Goal: Transaction & Acquisition: Purchase product/service

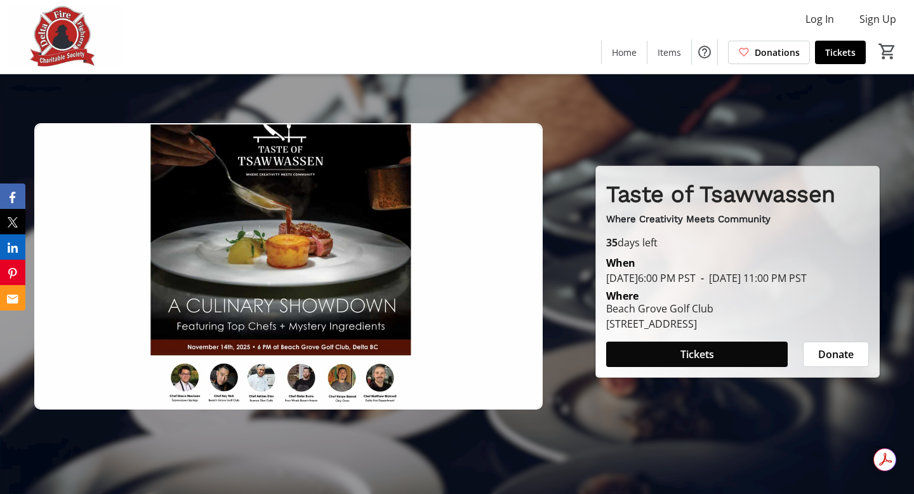
click at [700, 359] on span "Tickets" at bounding box center [698, 354] width 34 height 15
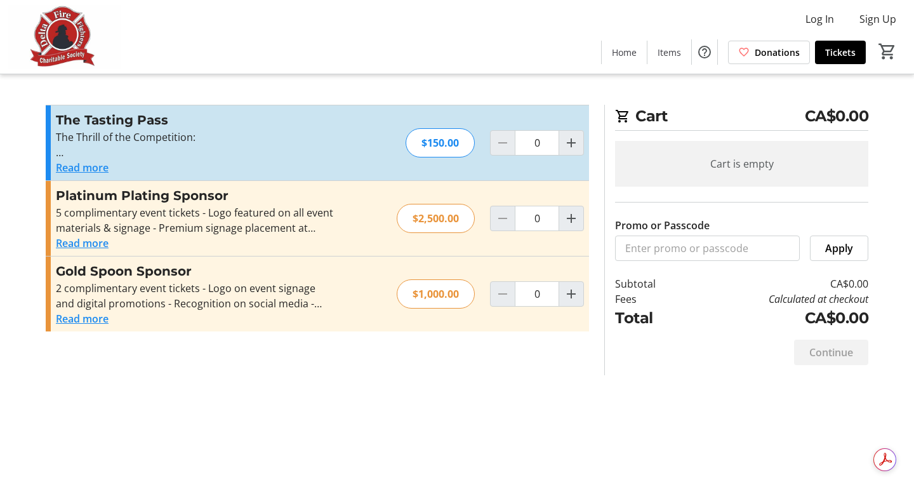
click at [90, 170] on button "Read more" at bounding box center [82, 167] width 53 height 15
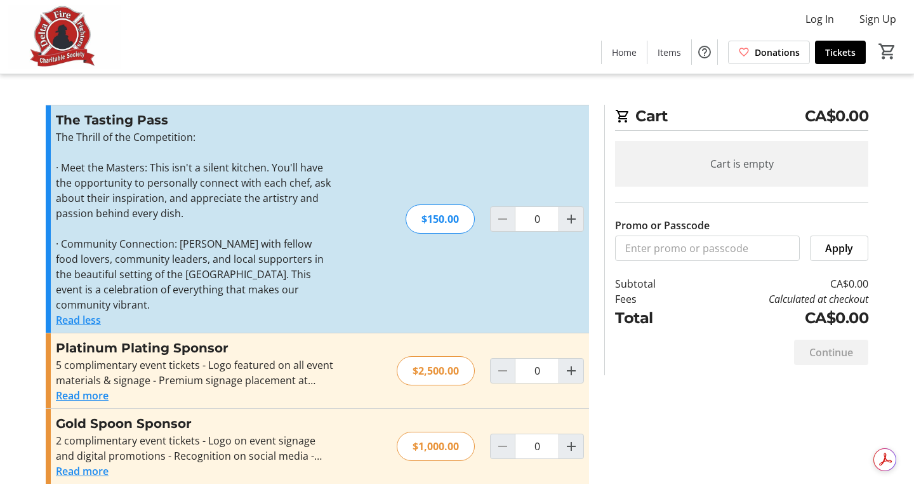
scroll to position [5, 0]
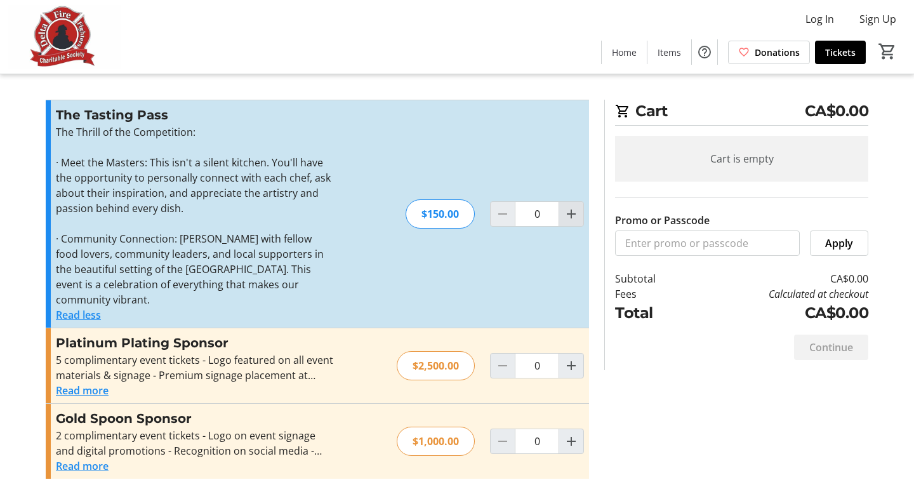
click at [577, 216] on mat-icon "Increment by one" at bounding box center [571, 213] width 15 height 15
type input "1"
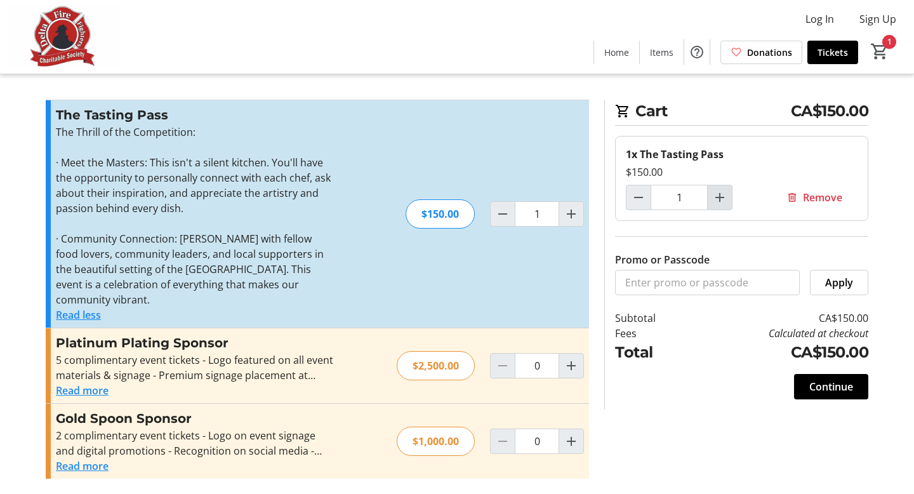
click at [719, 194] on mat-icon "Increment by one" at bounding box center [720, 197] width 15 height 15
type input "2"
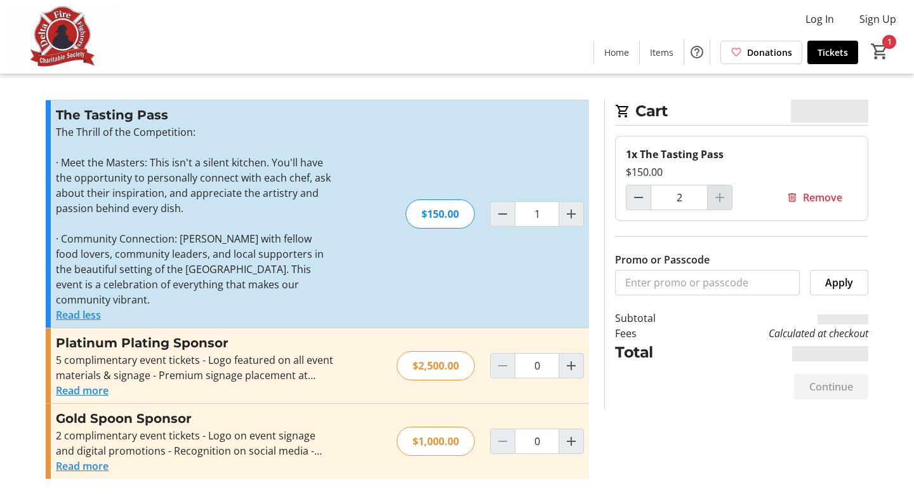
type input "2"
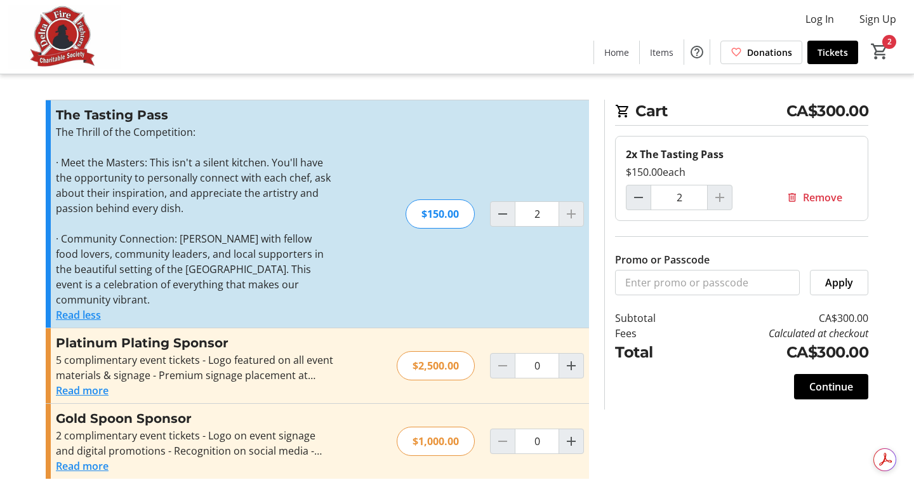
scroll to position [0, 0]
click at [845, 385] on span "Continue" at bounding box center [832, 386] width 44 height 15
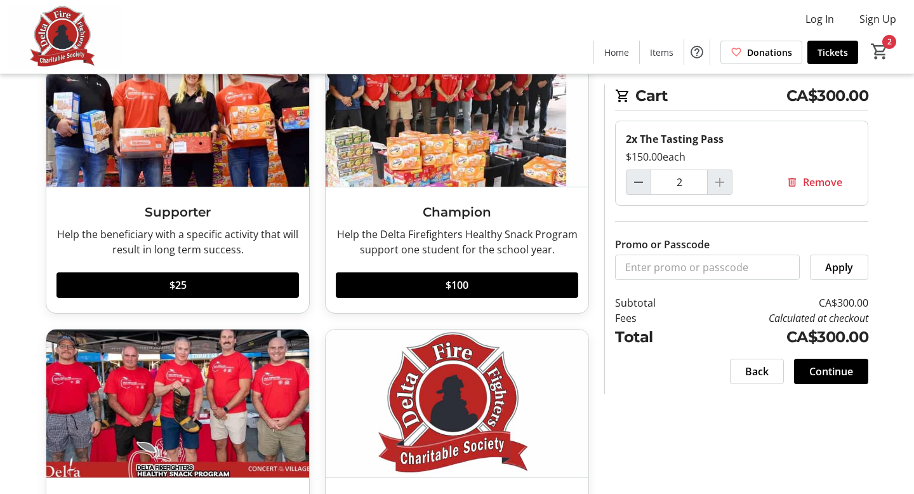
scroll to position [236, 0]
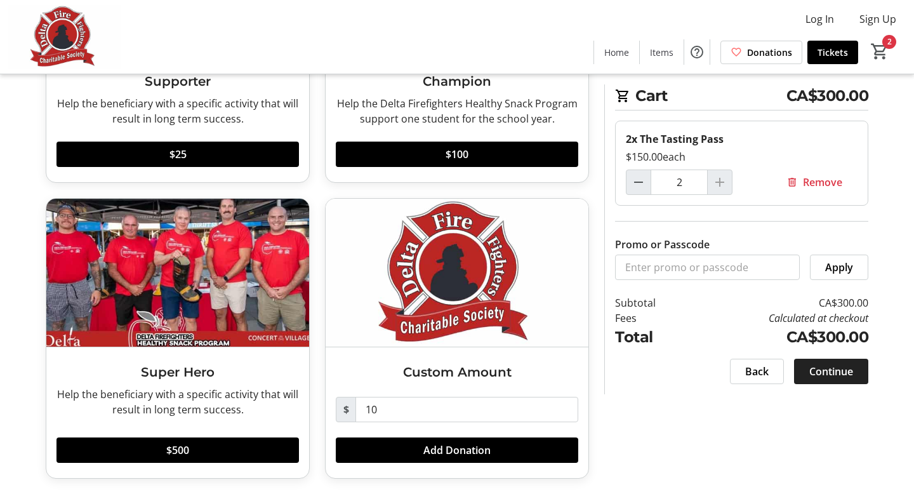
click at [850, 371] on span "Continue" at bounding box center [832, 371] width 44 height 15
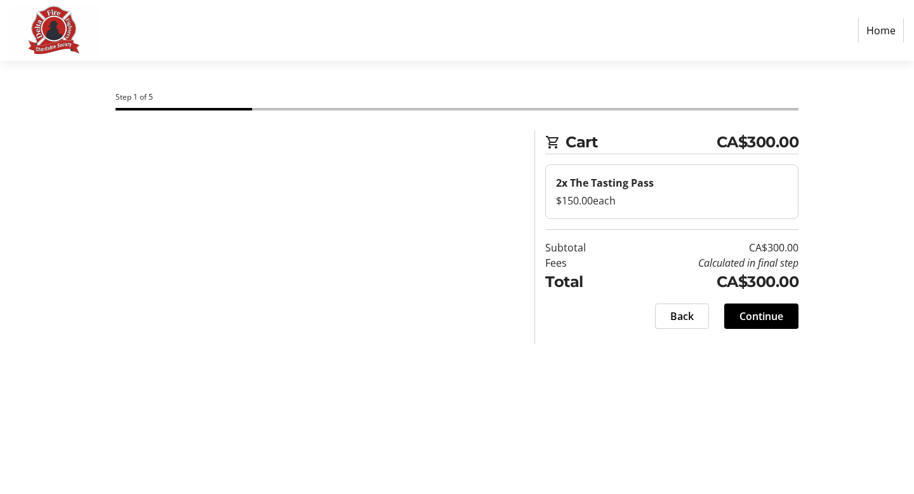
select select "CA"
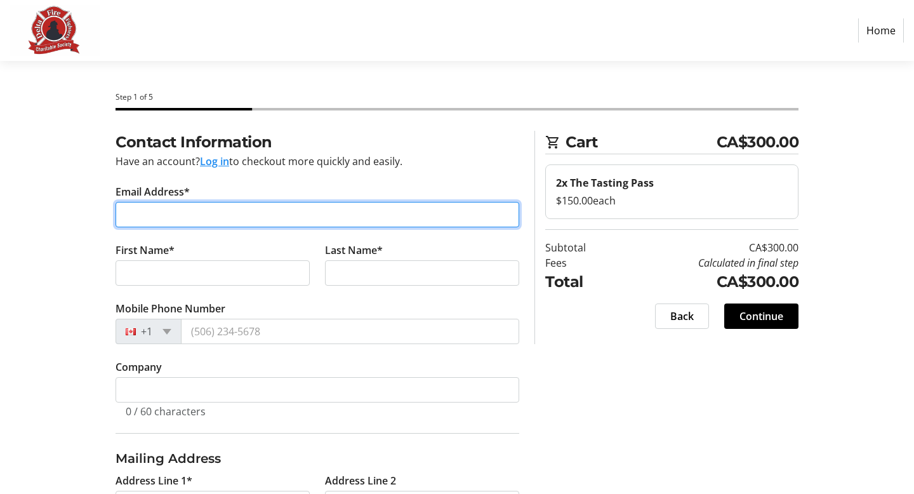
click at [197, 216] on input "Email Address*" at bounding box center [318, 214] width 404 height 25
type input "[PERSON_NAME][EMAIL_ADDRESS][DOMAIN_NAME]"
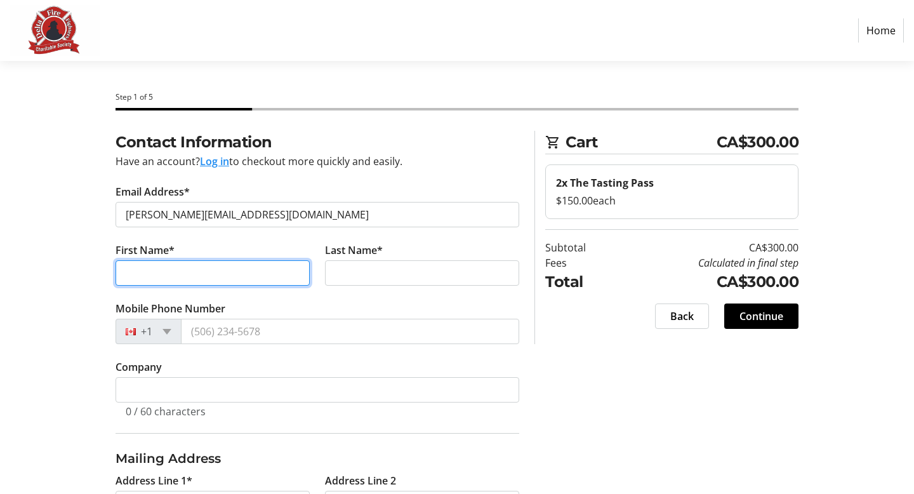
type input "[PERSON_NAME]"
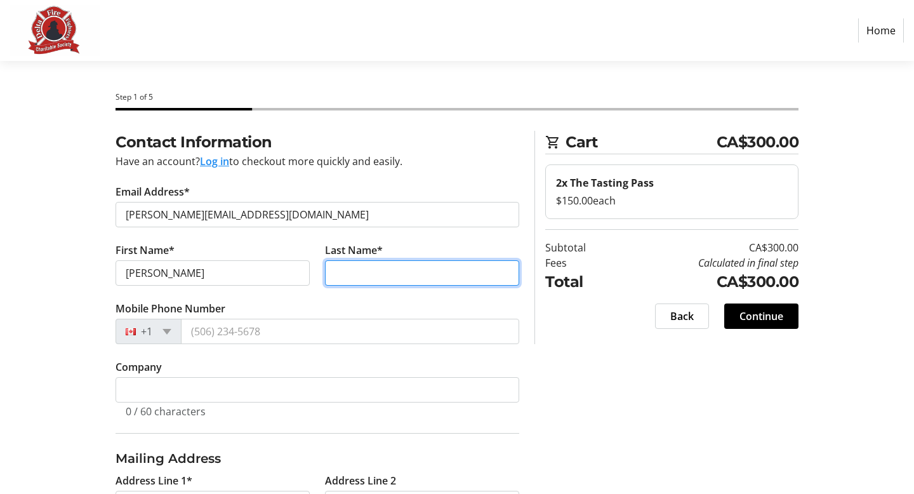
type input "[PERSON_NAME]"
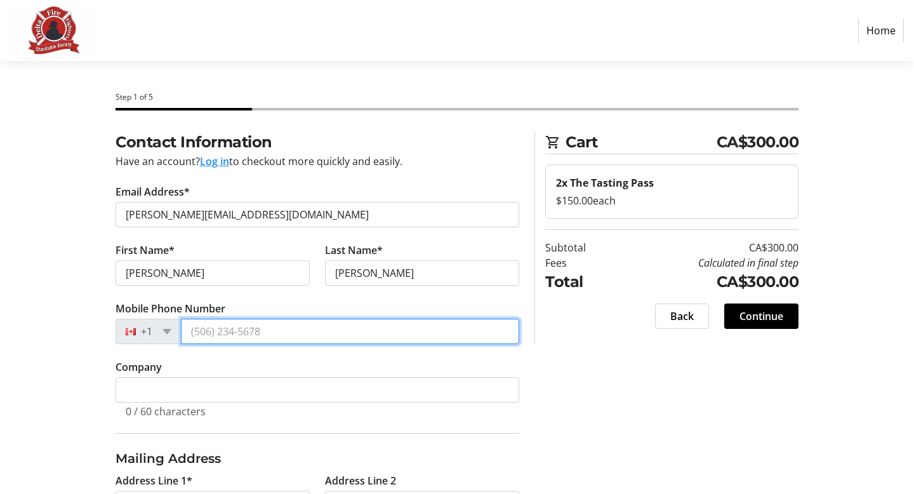
type input "[PHONE_NUMBER]"
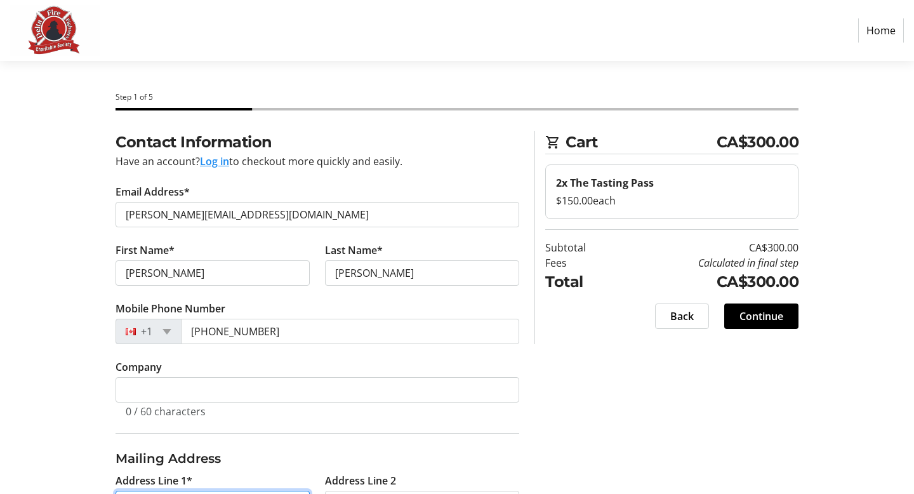
type input "[STREET_ADDRESS]"
type input "Delta"
select select "BC"
type input "V4L2C3"
click at [753, 315] on span "Continue" at bounding box center [762, 316] width 44 height 15
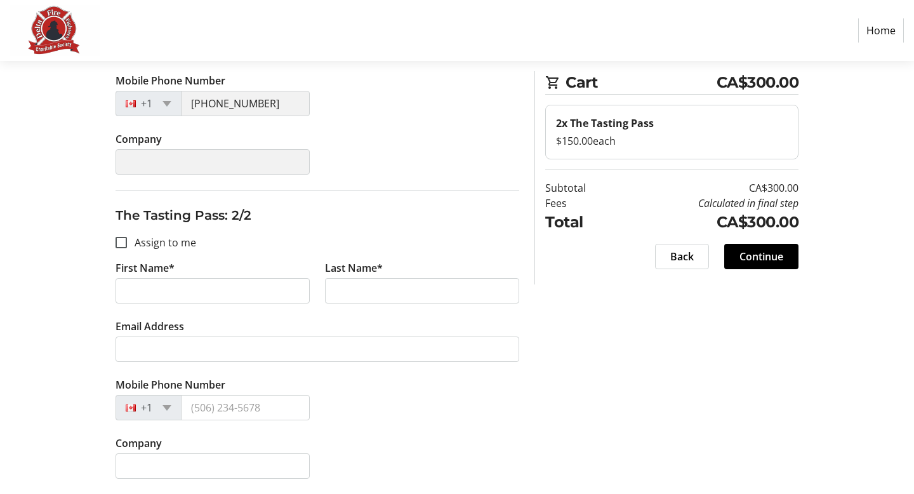
scroll to position [144, 0]
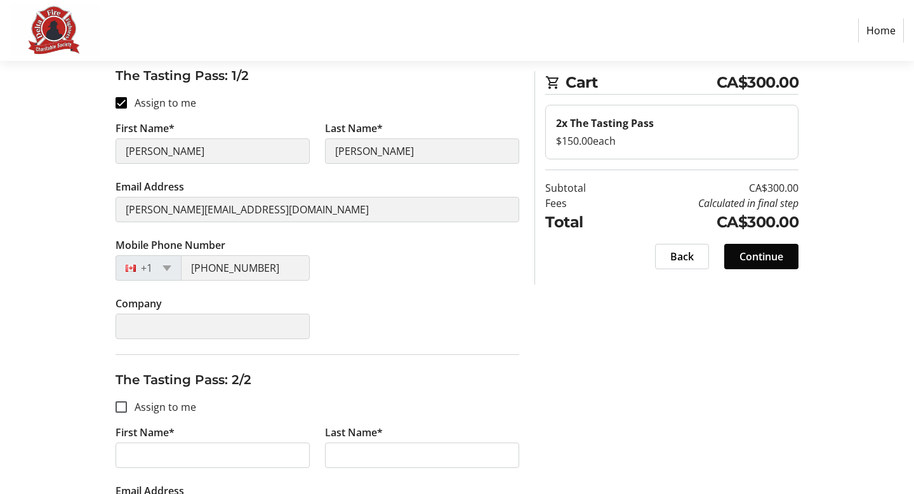
click at [758, 262] on span "Continue" at bounding box center [762, 256] width 44 height 15
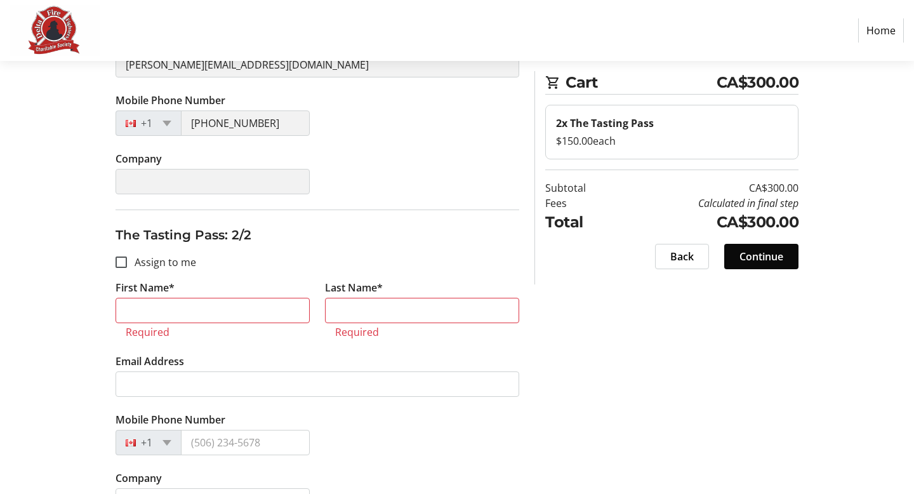
scroll to position [309, 0]
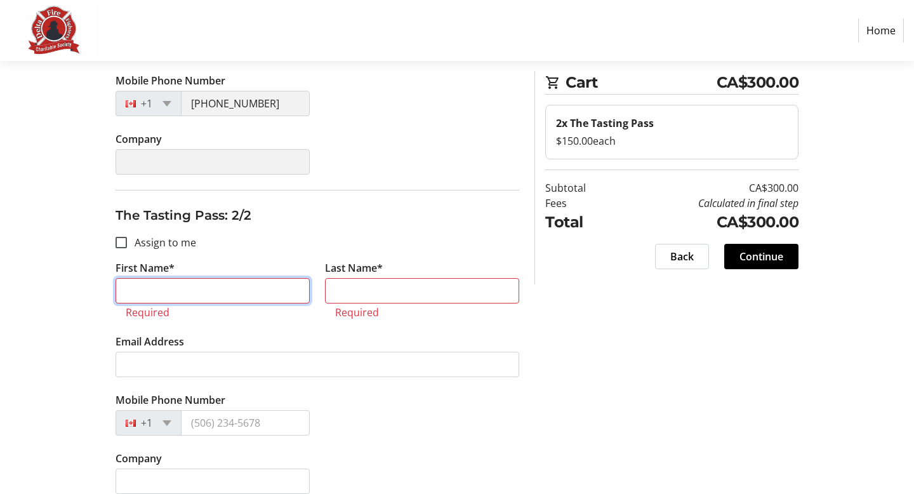
type input "[PERSON_NAME]"
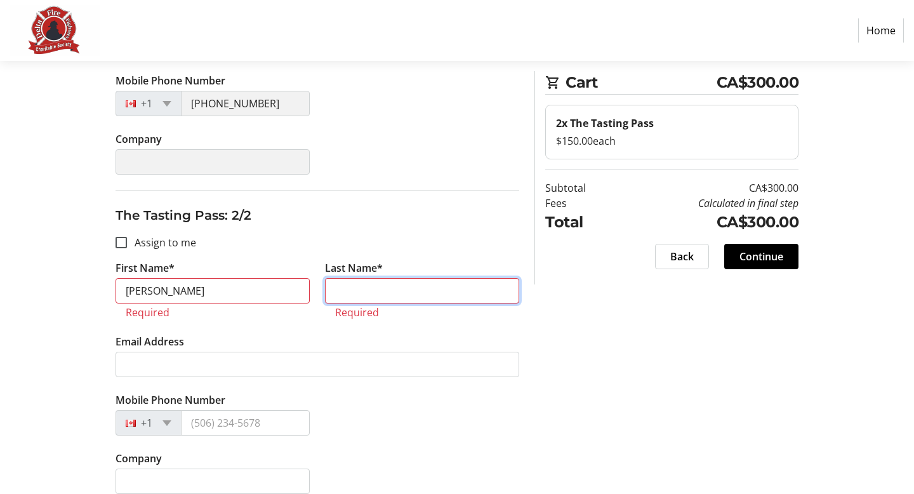
type input "[PERSON_NAME]"
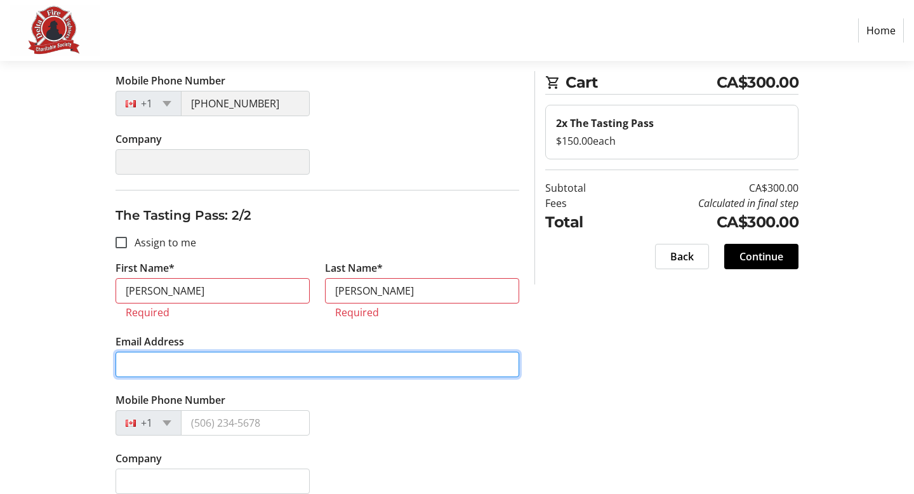
type input "[PERSON_NAME][EMAIL_ADDRESS][DOMAIN_NAME]"
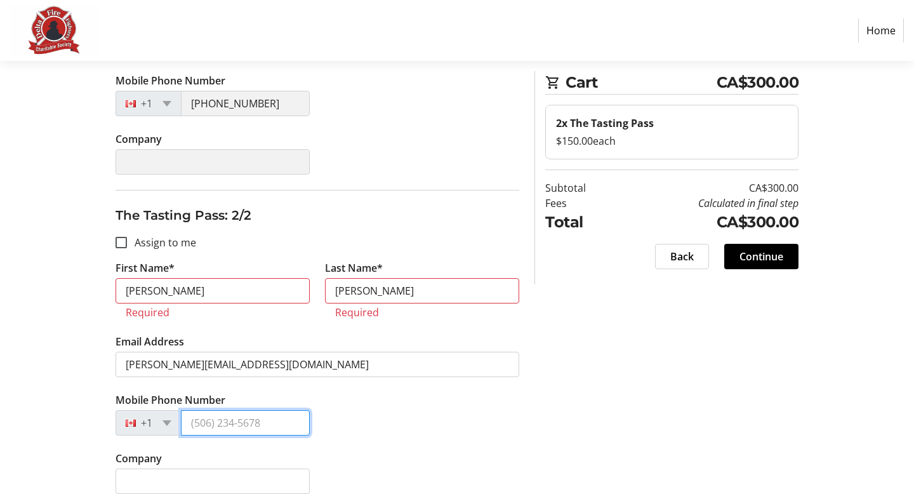
type input "[PHONE_NUMBER]"
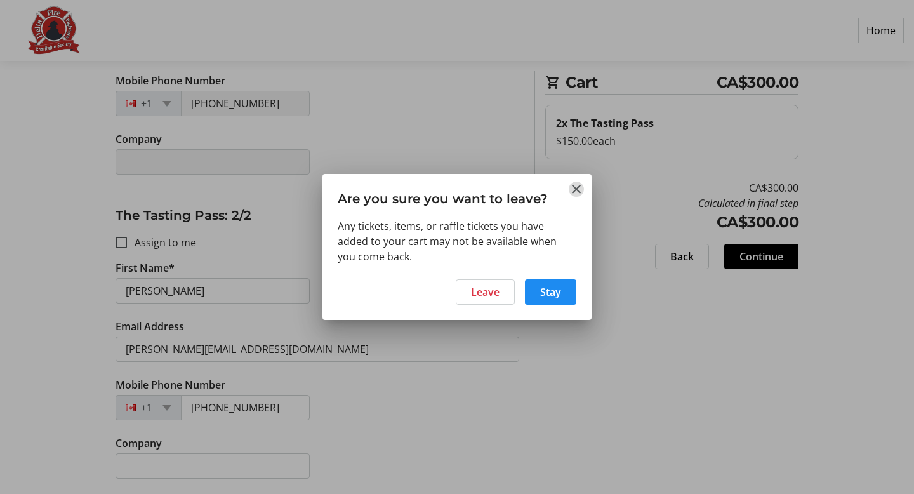
click at [573, 187] on mat-icon "Close" at bounding box center [576, 189] width 15 height 15
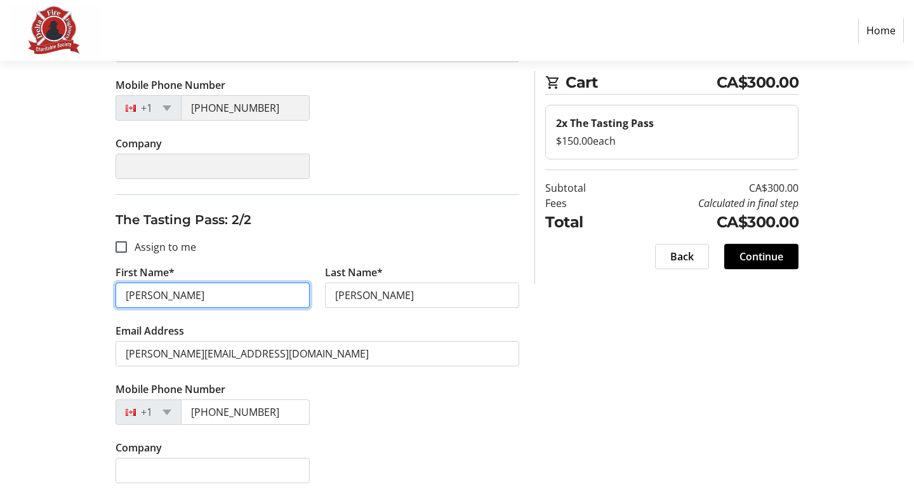
scroll to position [309, 0]
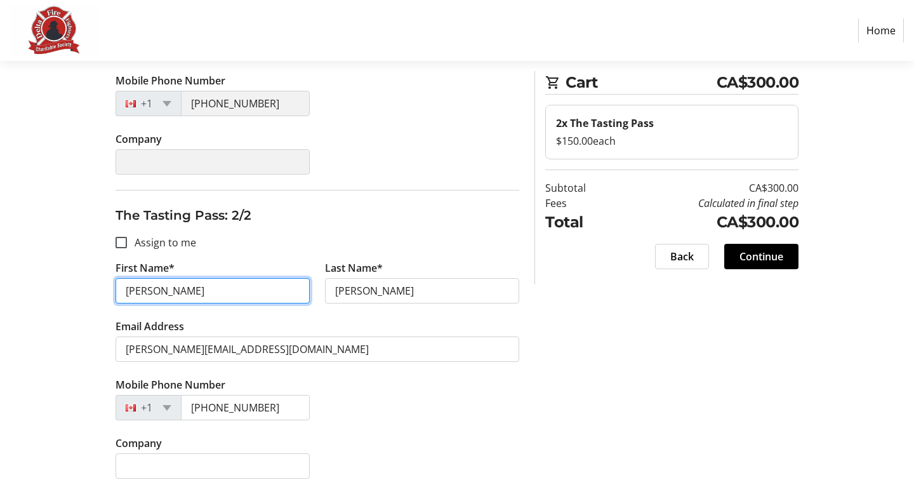
drag, startPoint x: 180, startPoint y: 285, endPoint x: 96, endPoint y: 285, distance: 83.8
click at [96, 285] on div "Assign Tickets Enter details for each attendee so that they receive their ticke…" at bounding box center [457, 158] width 838 height 672
type input "[PERSON_NAME]"
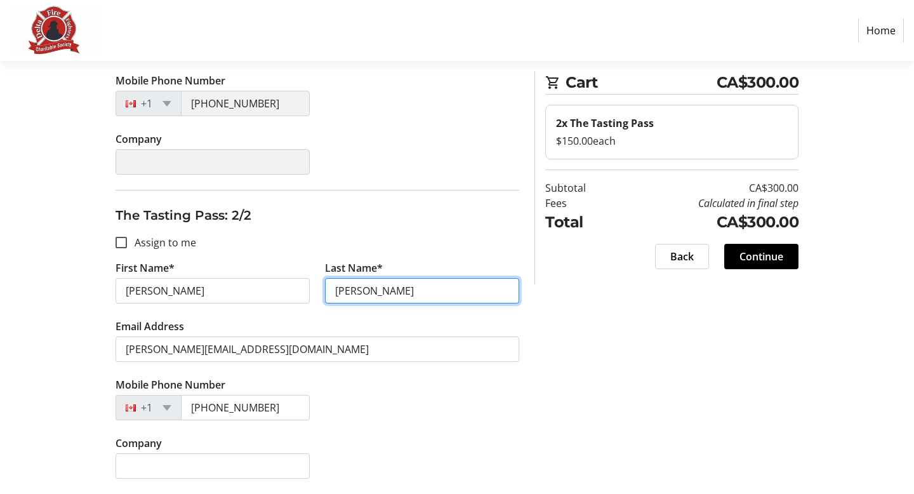
drag, startPoint x: 391, startPoint y: 286, endPoint x: 262, endPoint y: 286, distance: 128.9
click at [262, 286] on div "First Name* [PERSON_NAME] Last Name* [PERSON_NAME]" at bounding box center [317, 289] width 419 height 58
click at [380, 290] on input "Blitzstein" at bounding box center [422, 290] width 194 height 25
type input "Blitzstein"
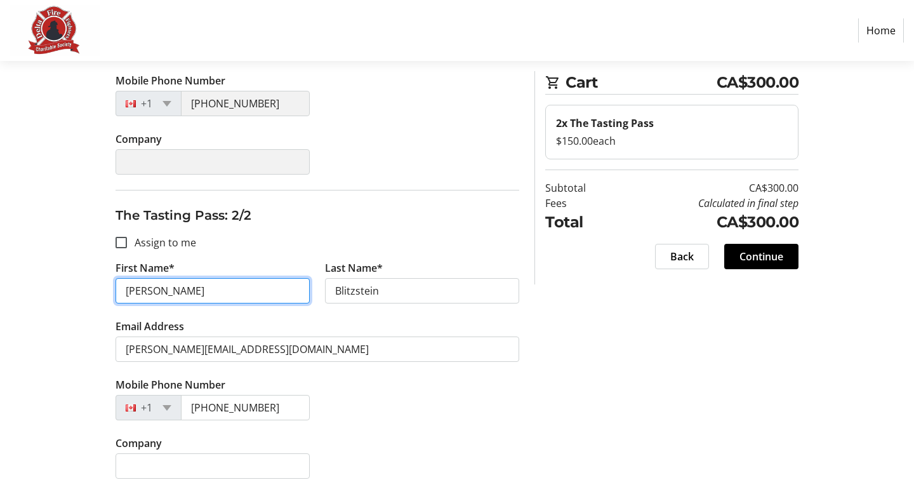
click at [220, 288] on input "[PERSON_NAME]" at bounding box center [213, 290] width 194 height 25
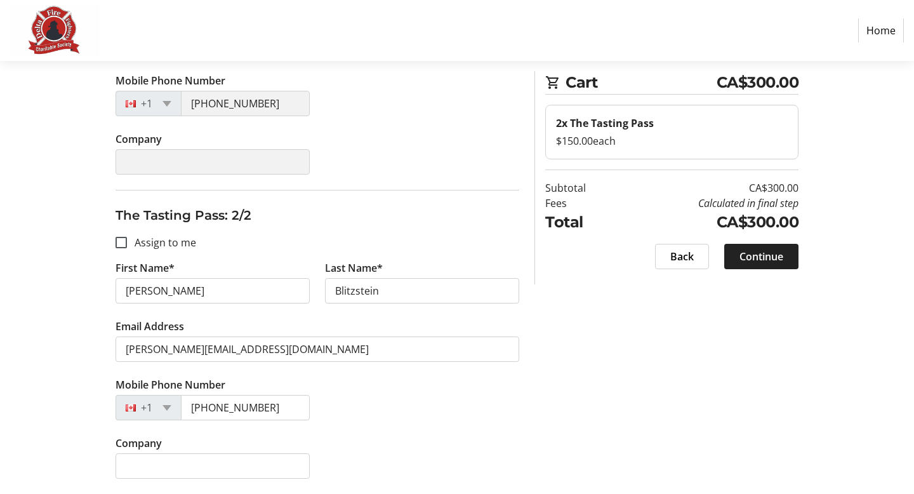
click at [754, 253] on span "Continue" at bounding box center [762, 256] width 44 height 15
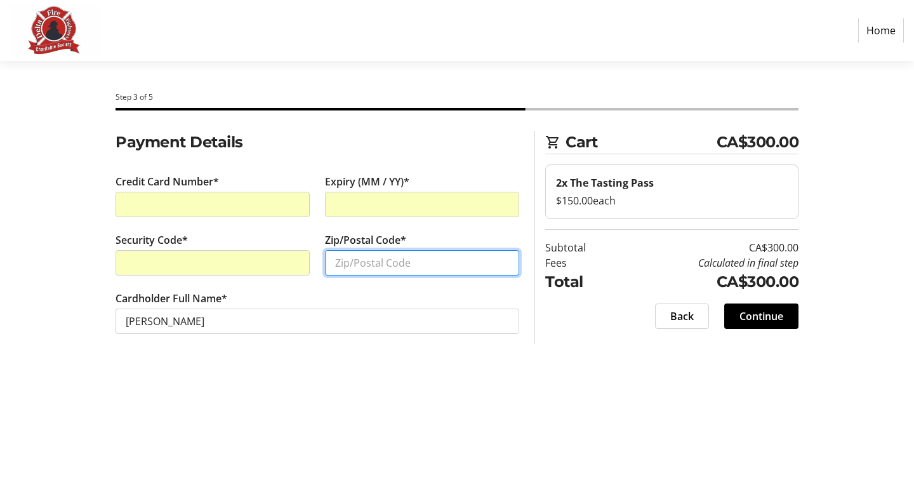
click at [358, 269] on input "Zip/Postal Code*" at bounding box center [422, 262] width 194 height 25
type input "V4L2C3"
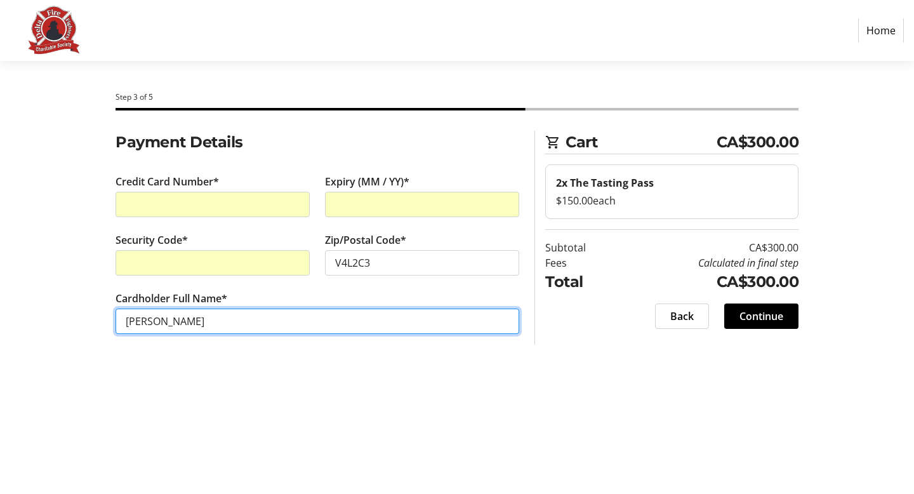
click at [403, 314] on input "[PERSON_NAME]" at bounding box center [318, 321] width 404 height 25
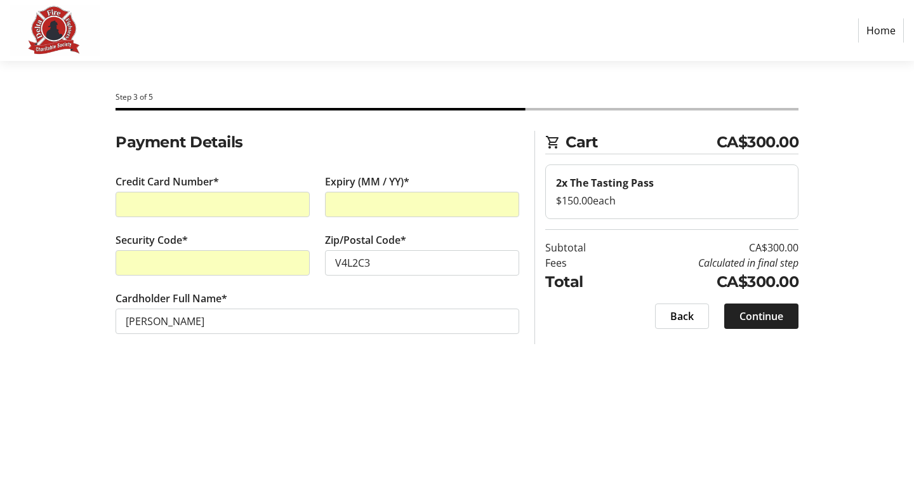
click at [766, 314] on span "Continue" at bounding box center [762, 316] width 44 height 15
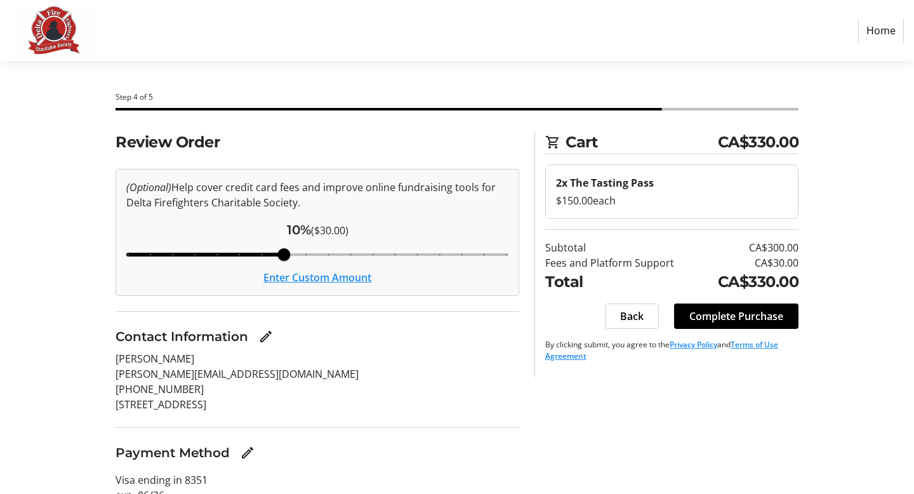
scroll to position [55, 0]
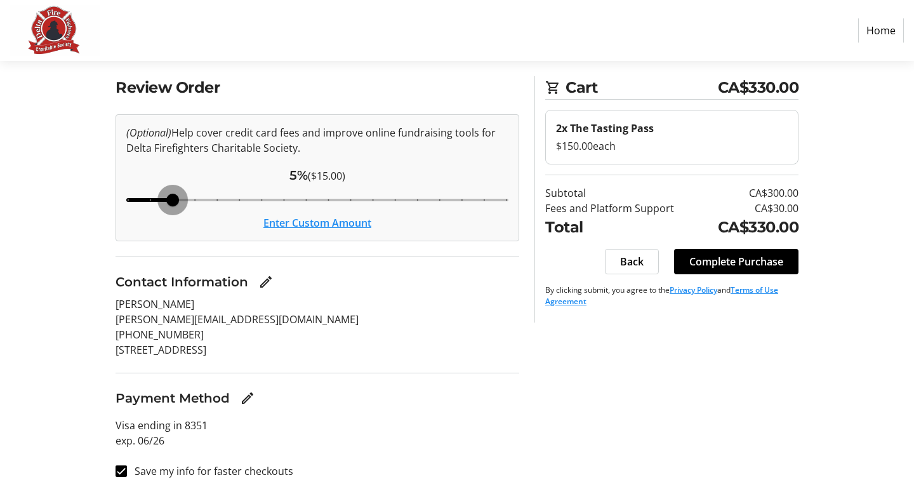
drag, startPoint x: 282, startPoint y: 197, endPoint x: 162, endPoint y: 197, distance: 120.0
click at [162, 197] on input "Cover fees percentage" at bounding box center [317, 200] width 409 height 28
drag, startPoint x: 171, startPoint y: 201, endPoint x: 93, endPoint y: 201, distance: 78.7
click at [113, 201] on input "Cover fees percentage" at bounding box center [317, 200] width 409 height 28
drag, startPoint x: 130, startPoint y: 200, endPoint x: 168, endPoint y: 201, distance: 37.5
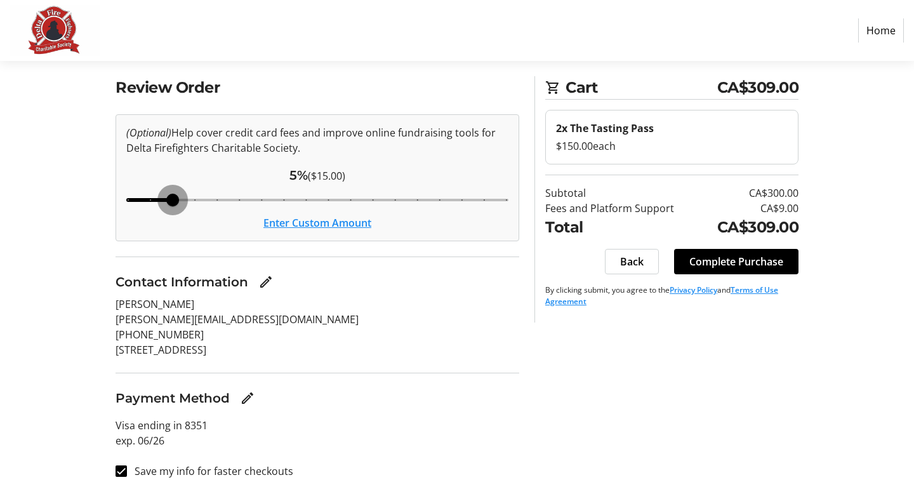
type input "5"
click at [168, 202] on input "Cover fees percentage" at bounding box center [317, 200] width 409 height 28
click at [746, 262] on span "Complete Purchase" at bounding box center [737, 261] width 94 height 15
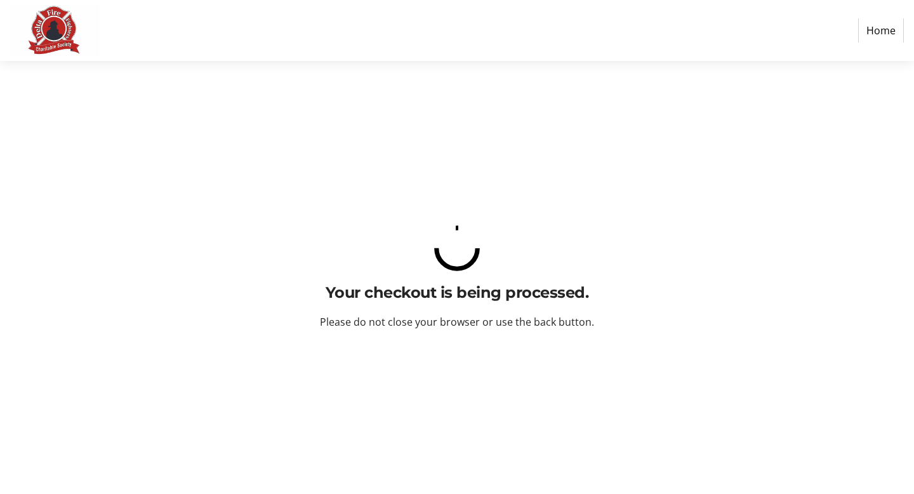
scroll to position [0, 0]
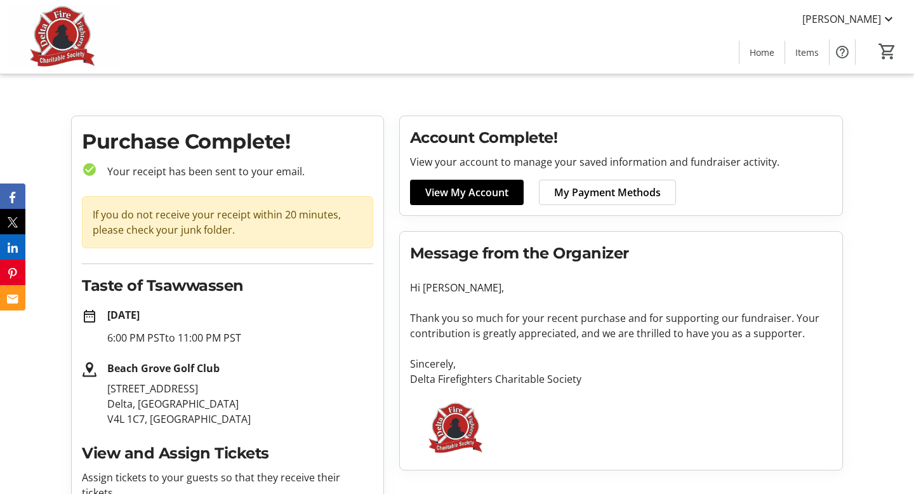
scroll to position [219, 0]
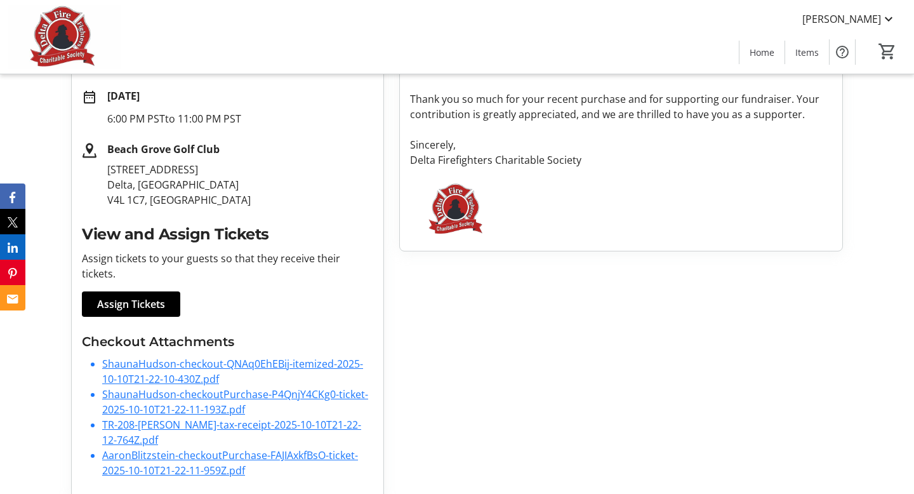
click at [145, 357] on link "ShaunaHudson-checkout-QNAq0EhEBij-itemized-2025-10-10T21-22-10-430Z.pdf" at bounding box center [232, 371] width 261 height 29
click at [144, 448] on link "AaronBlitzstein-checkoutPurchase-FAJIAxkfBsO-ticket-2025-10-10T21-22-11-959Z.pdf" at bounding box center [230, 462] width 256 height 29
click at [126, 387] on link "ShaunaHudson-checkoutPurchase-P4QnjY4CKg0-ticket-2025-10-10T21-22-11-193Z.pdf" at bounding box center [235, 401] width 266 height 29
click at [141, 422] on link "TR-208-[PERSON_NAME]-tax-receipt-2025-10-10T21-22-12-764Z.pdf" at bounding box center [231, 432] width 259 height 29
